Goal: Information Seeking & Learning: Learn about a topic

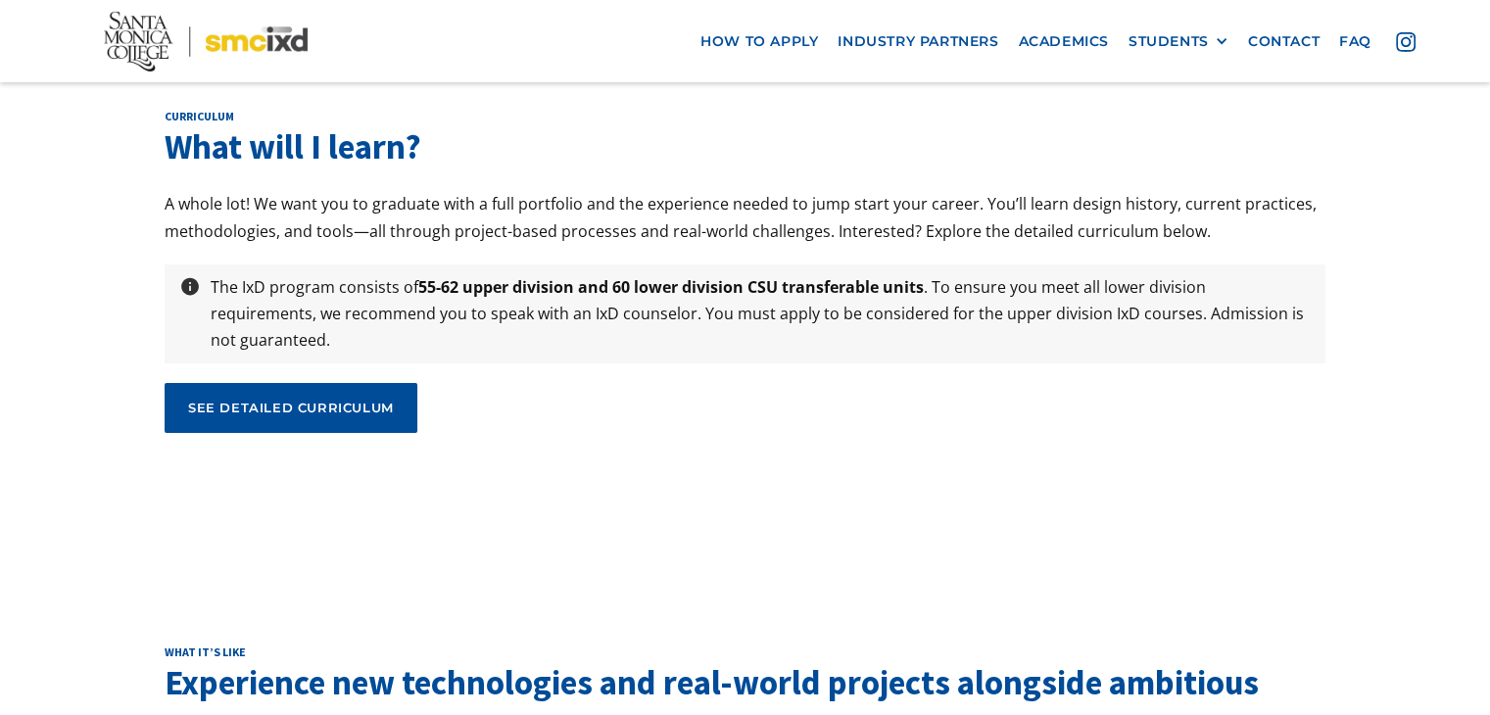
scroll to position [6564, 0]
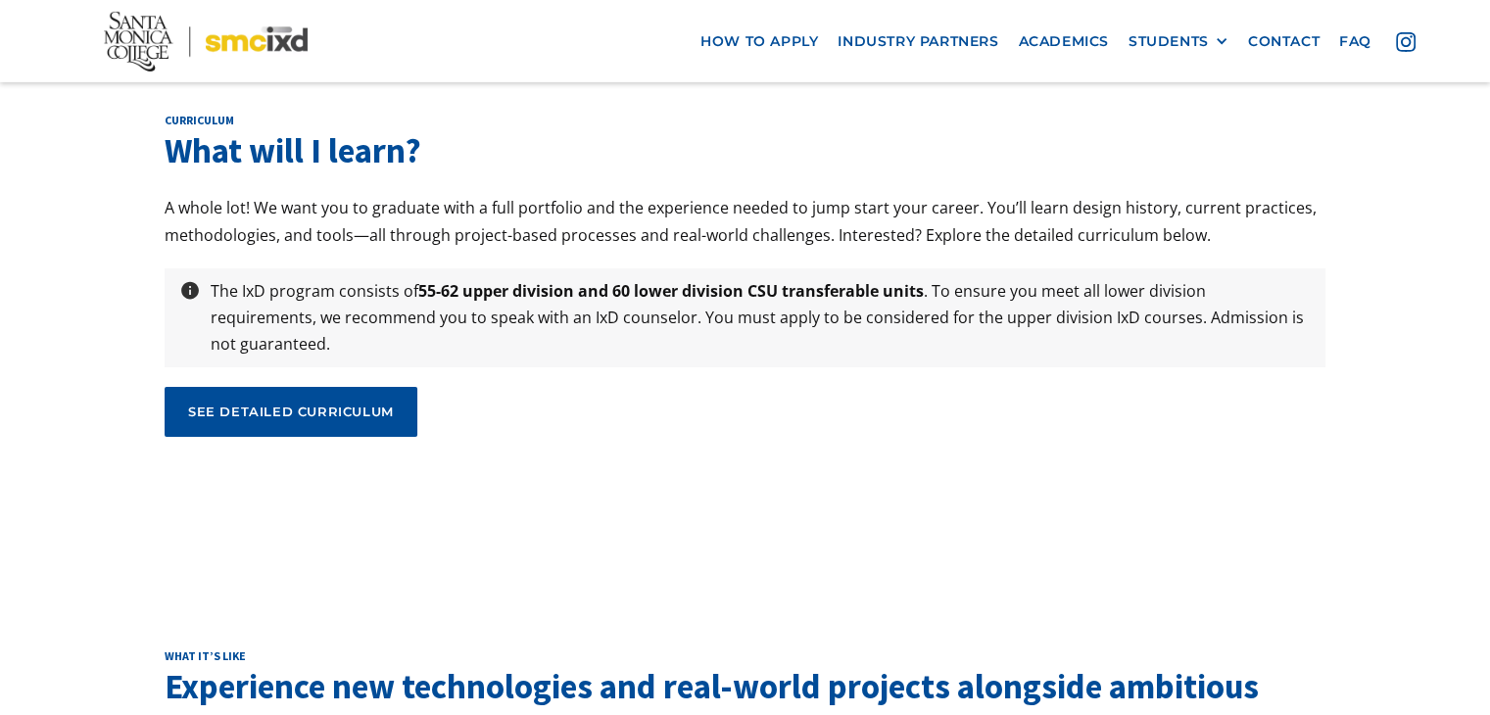
drag, startPoint x: 383, startPoint y: 268, endPoint x: 440, endPoint y: 271, distance: 56.9
click at [383, 403] on div "see detailed curriculum" at bounding box center [291, 412] width 206 height 18
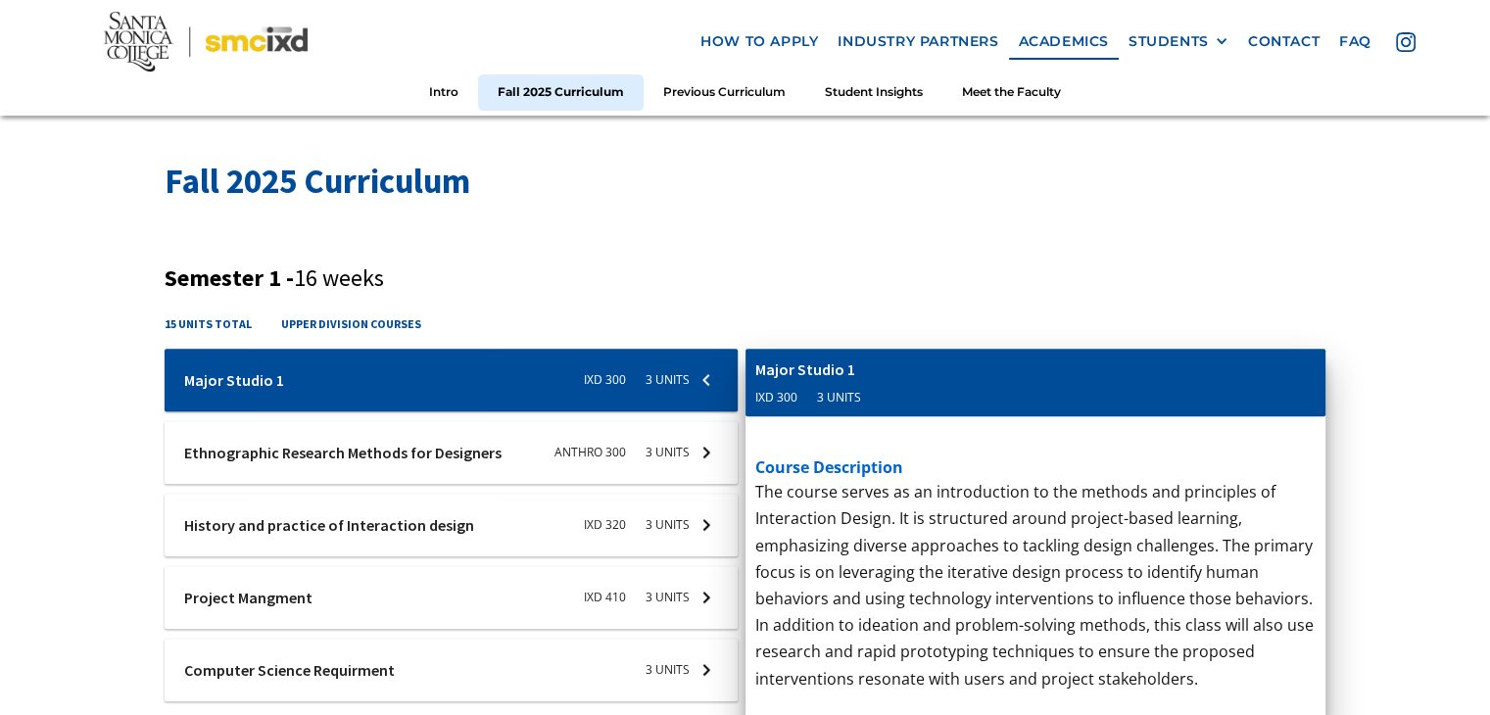
scroll to position [588, 0]
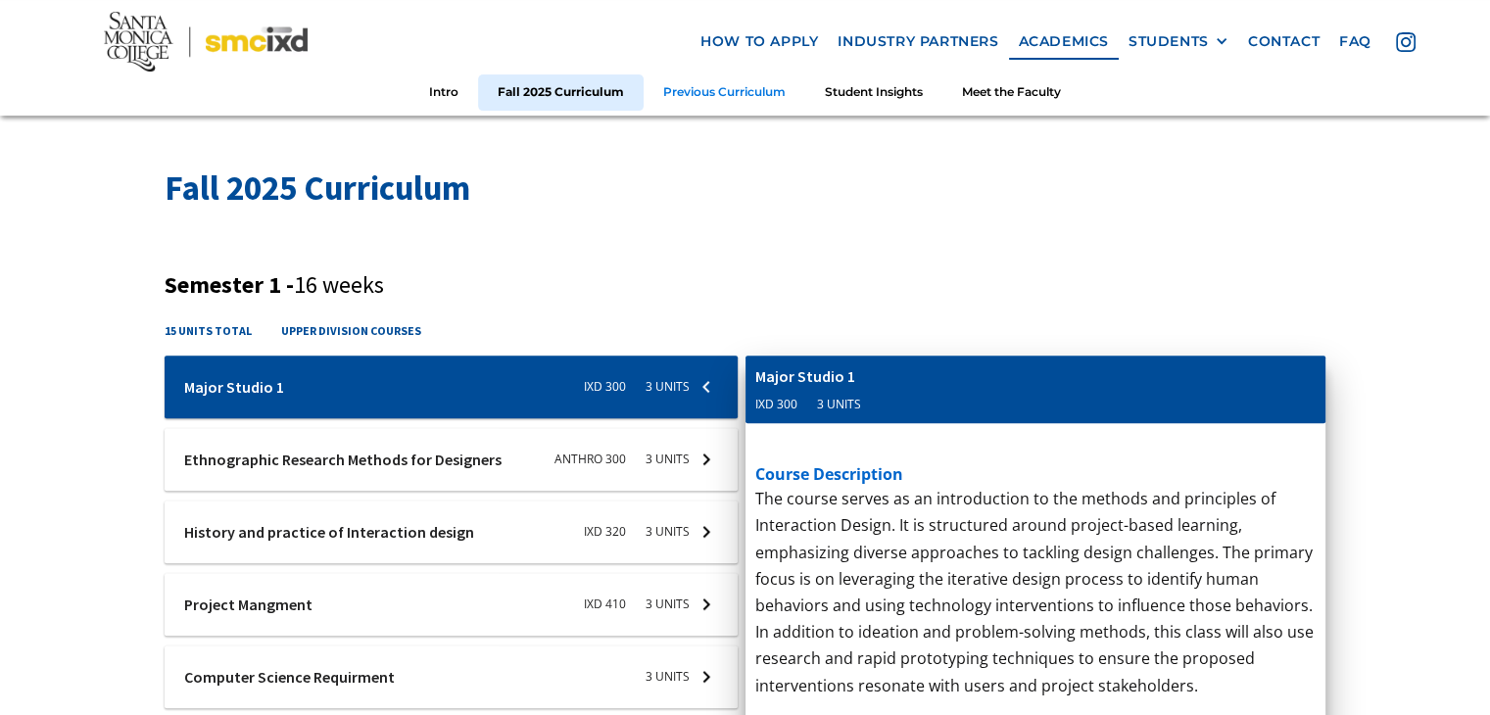
click at [682, 92] on link "Previous Curriculum" at bounding box center [725, 92] width 162 height 36
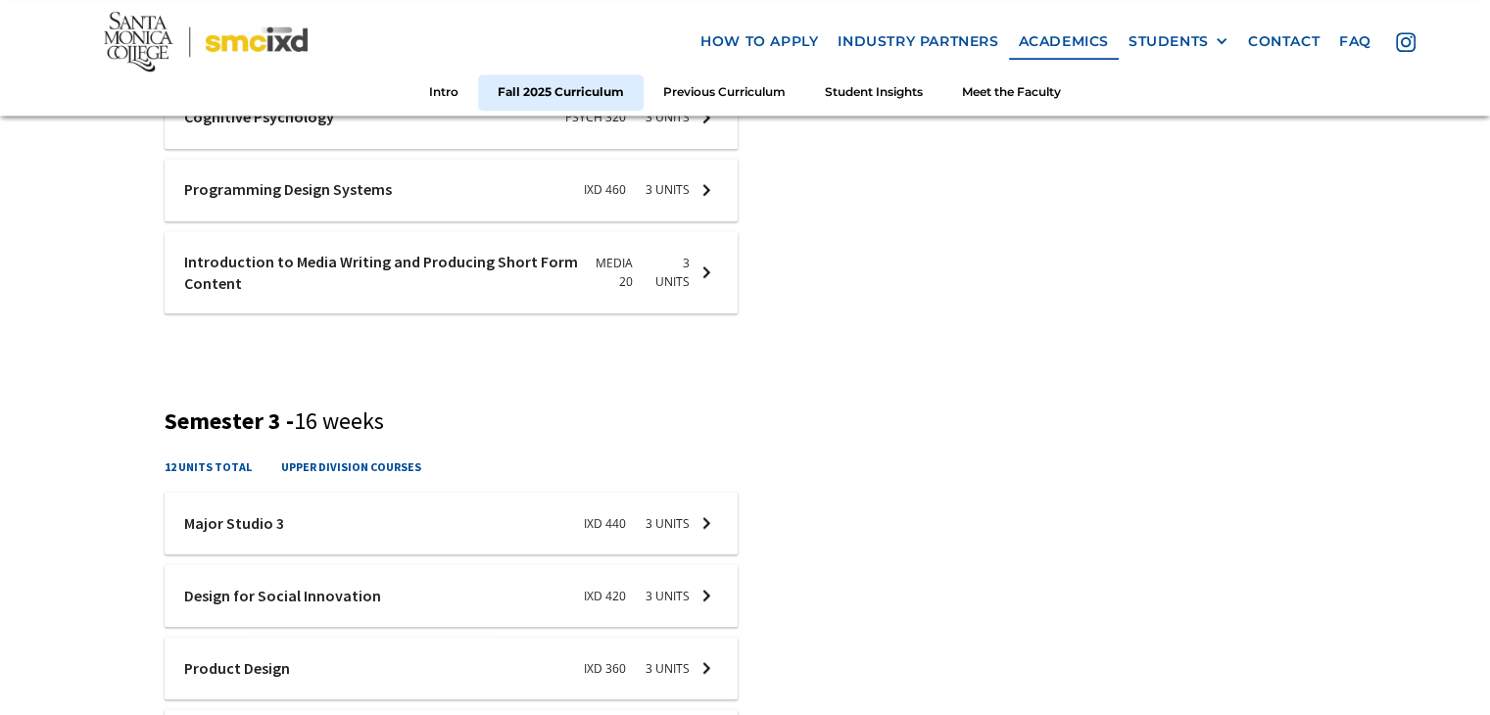
scroll to position [1474, 0]
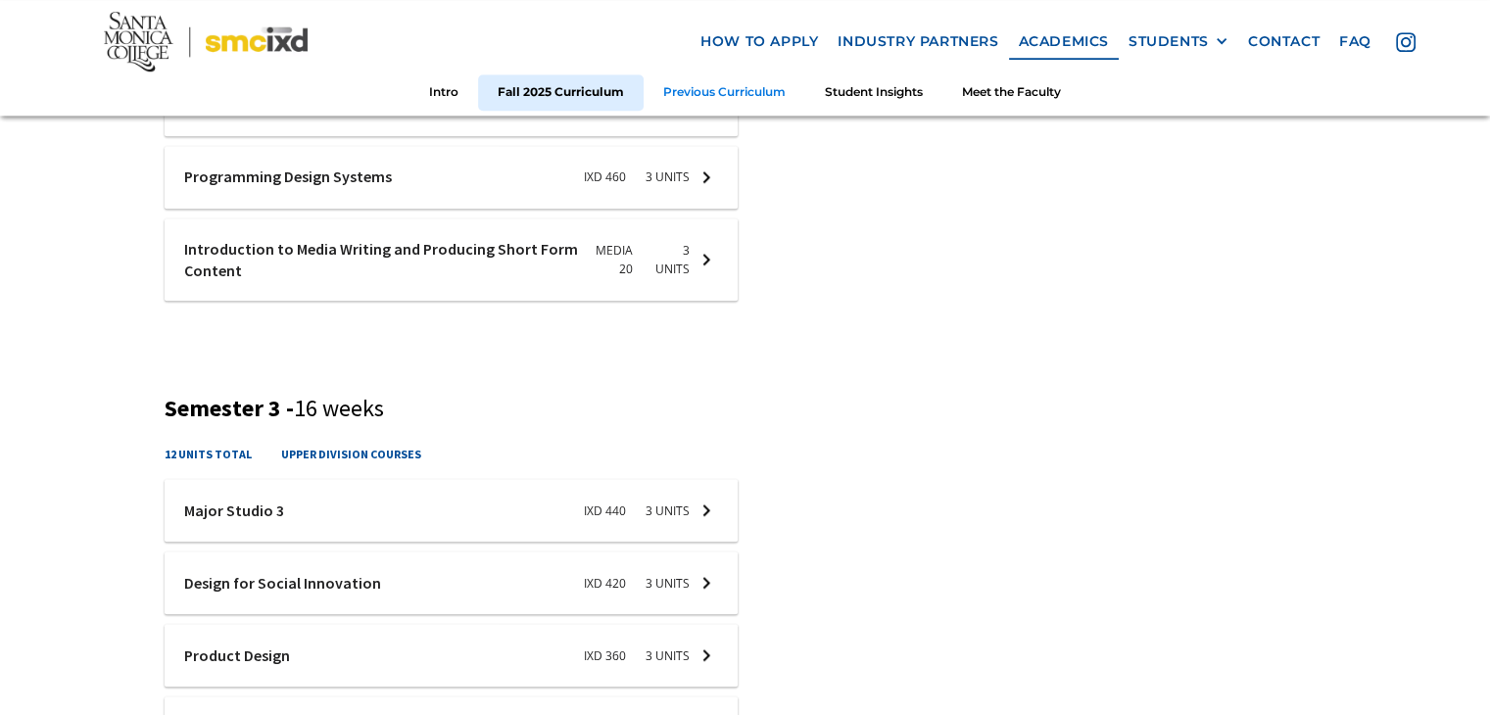
click at [701, 82] on link "Previous Curriculum" at bounding box center [725, 92] width 162 height 36
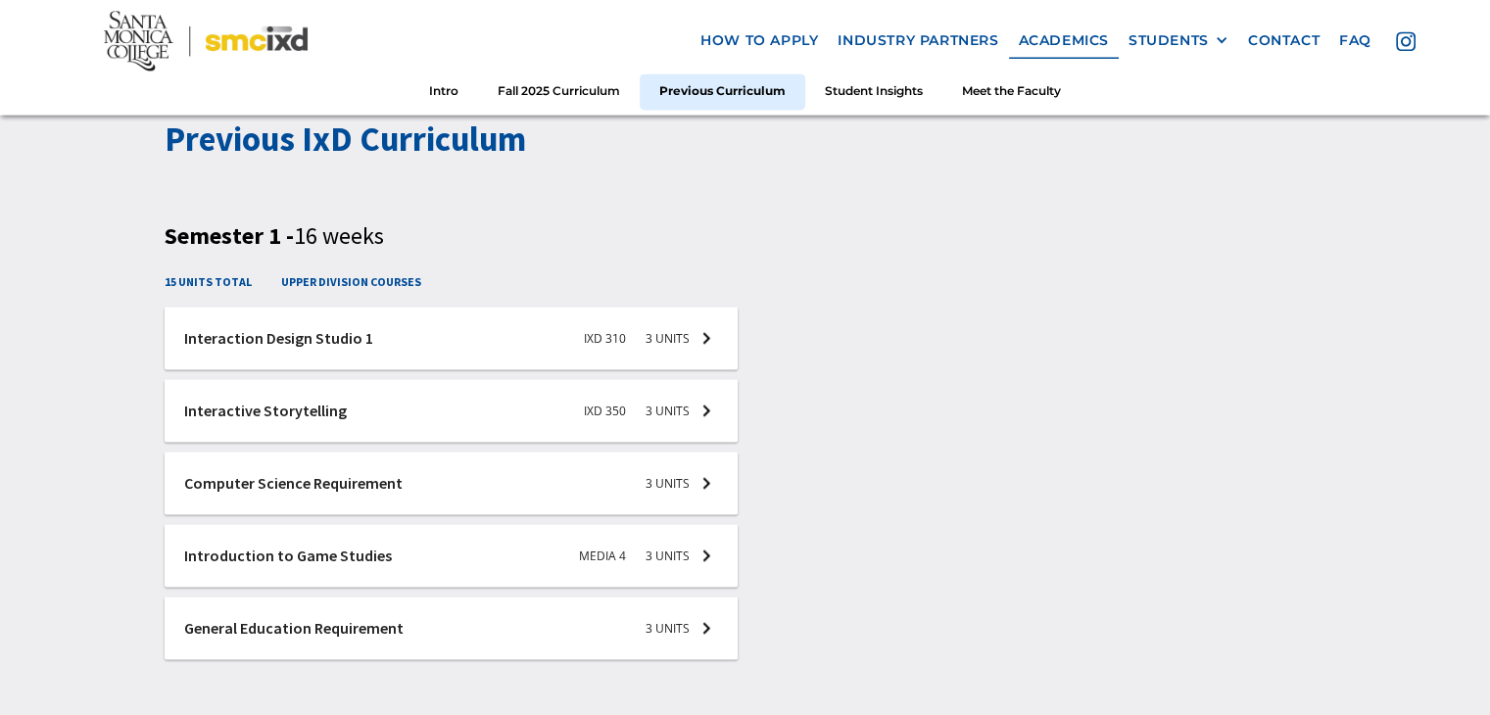
scroll to position [2845, 0]
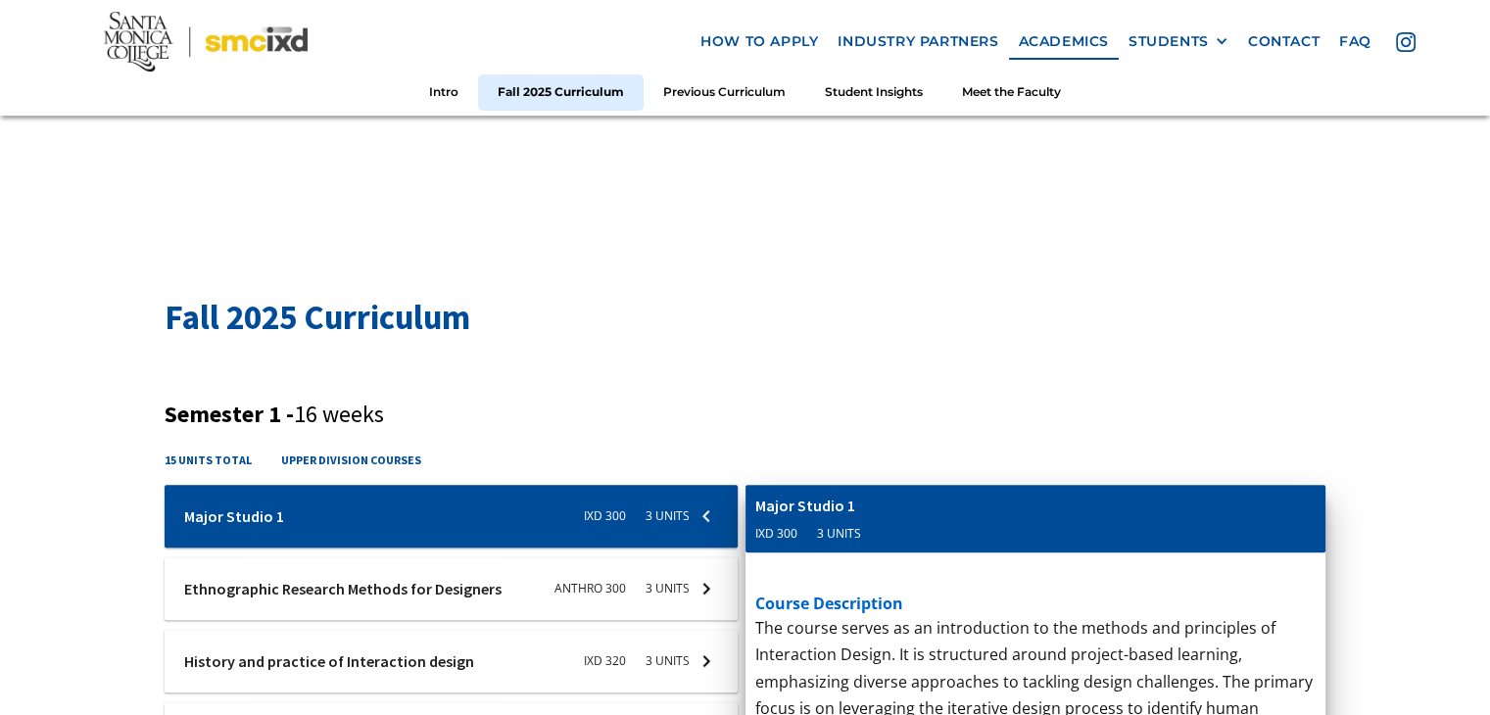
scroll to position [450, 0]
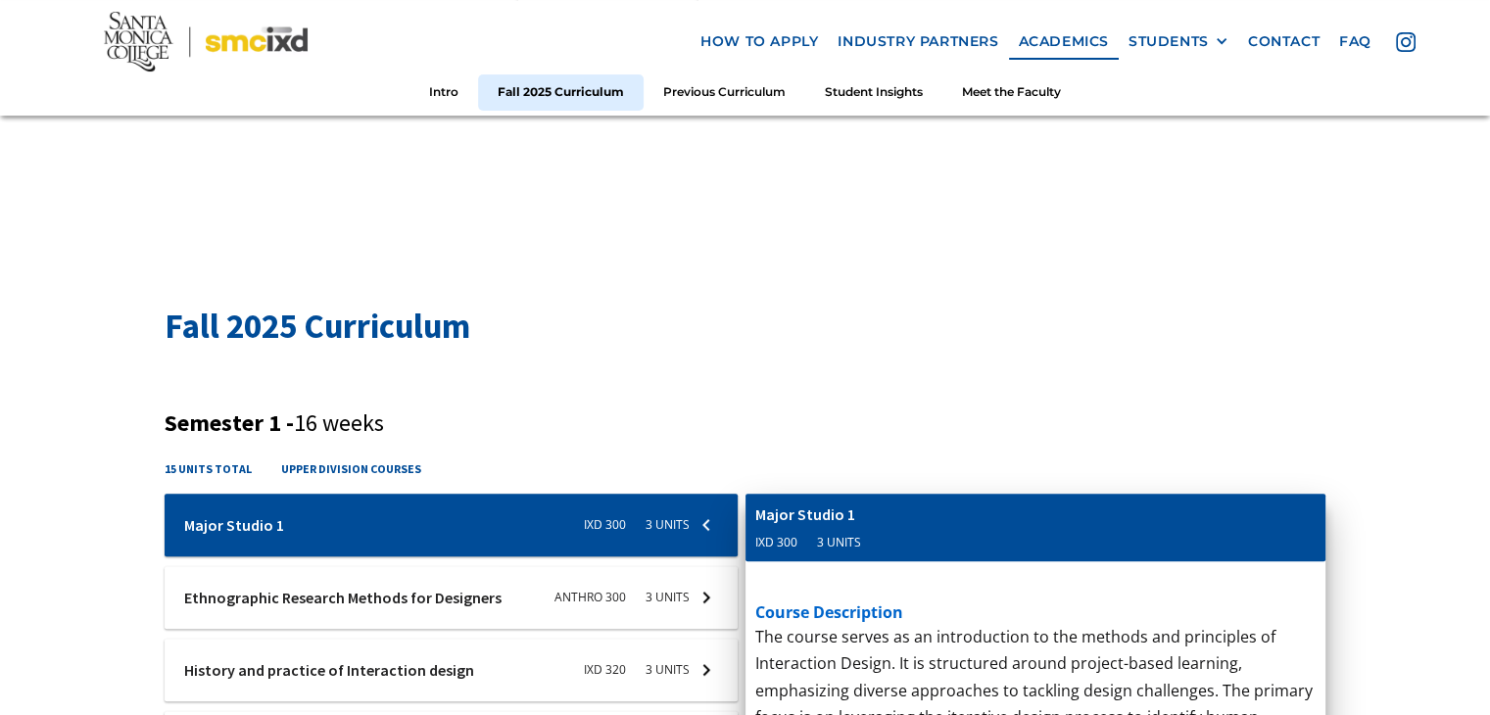
click at [216, 467] on h4 "15 units total" at bounding box center [208, 469] width 87 height 19
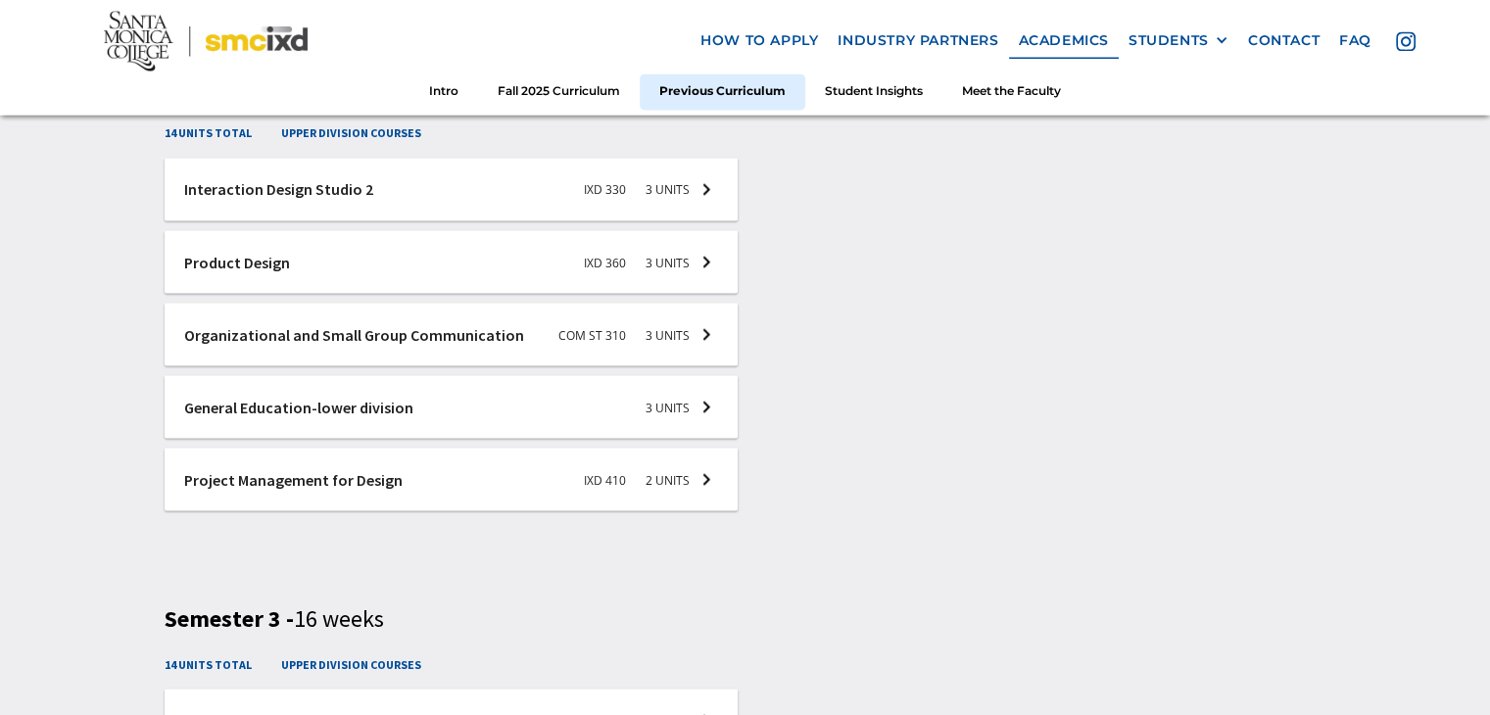
scroll to position [3977, 0]
